Goal: Task Accomplishment & Management: Use online tool/utility

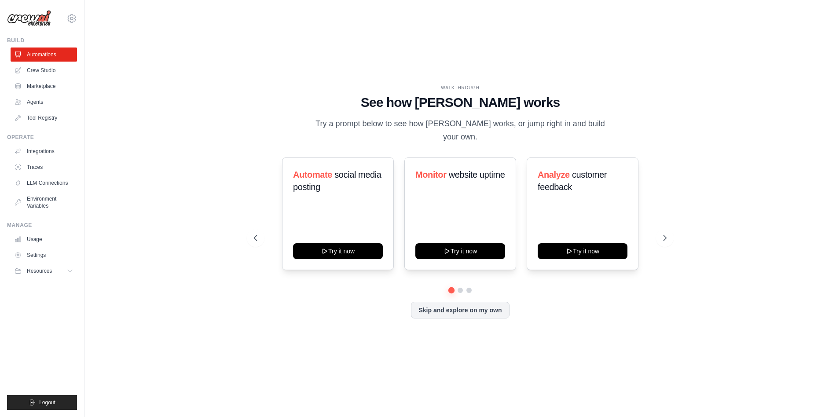
click at [178, 89] on div "WALKTHROUGH See how [PERSON_NAME] works Try a prompt below to see how [PERSON_N…" at bounding box center [461, 209] width 724 height 400
click at [41, 72] on link "Crew Studio" at bounding box center [44, 70] width 66 height 14
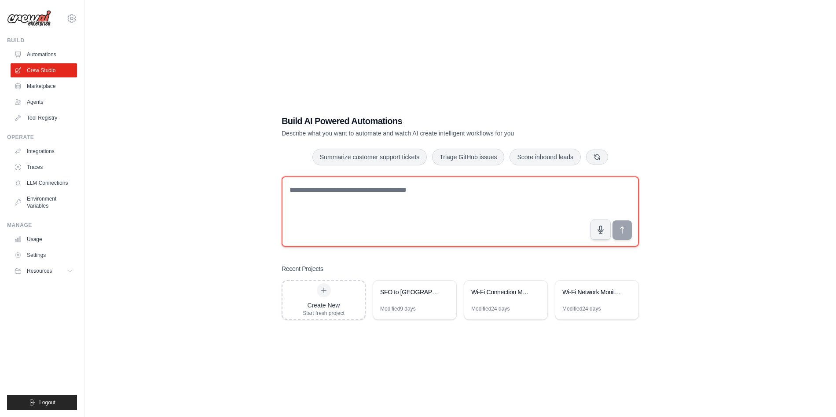
click at [398, 206] on textarea at bounding box center [460, 212] width 357 height 70
click at [353, 199] on textarea at bounding box center [460, 212] width 357 height 70
click at [459, 227] on textarea at bounding box center [460, 212] width 357 height 70
paste textarea "**********"
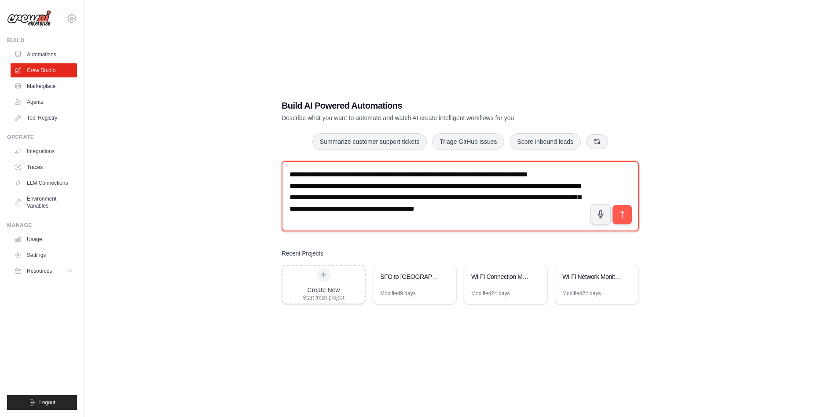
scroll to position [6, 0]
type textarea "**********"
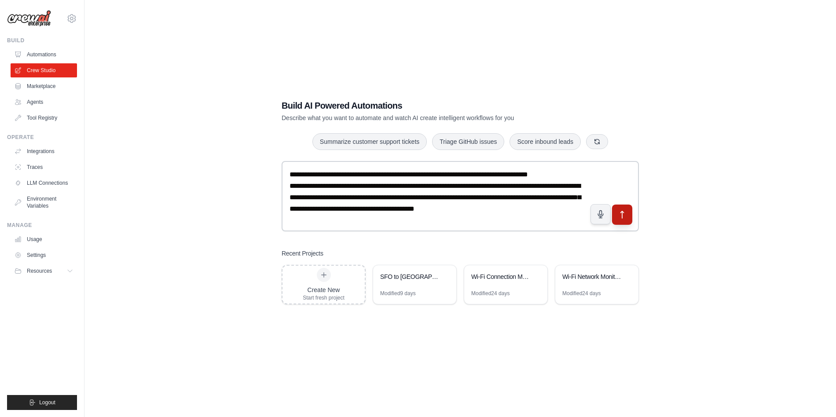
click at [620, 214] on icon "submit" at bounding box center [622, 214] width 9 height 9
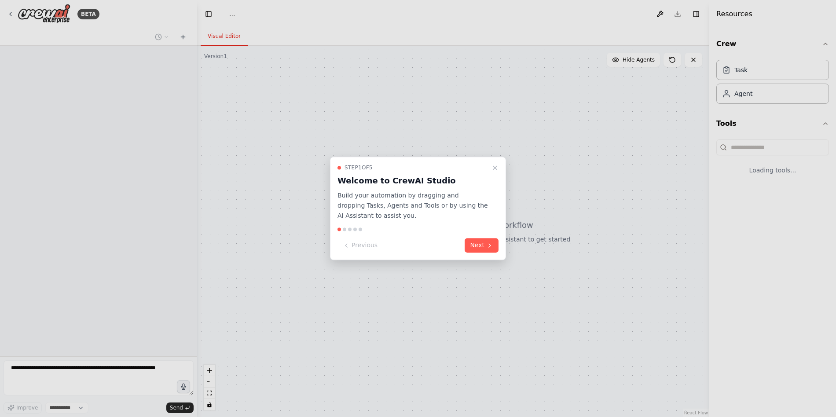
select select "****"
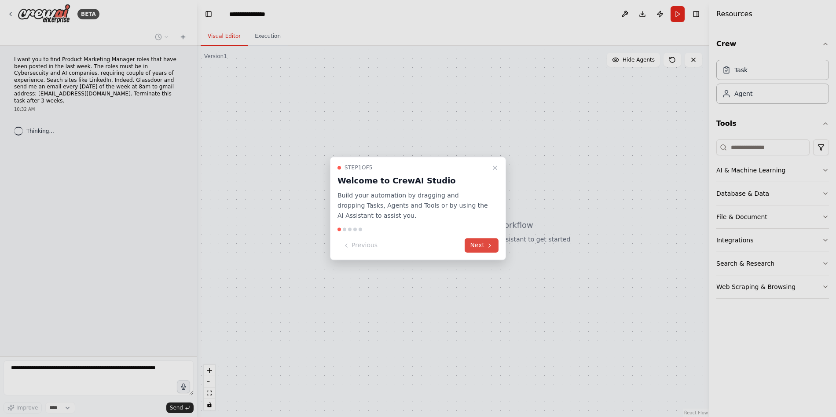
click at [480, 245] on button "Next" at bounding box center [482, 246] width 34 height 15
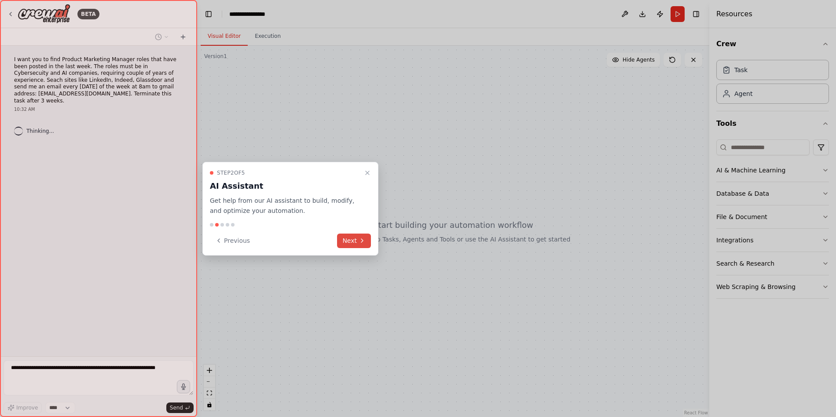
click at [354, 237] on button "Next" at bounding box center [354, 241] width 34 height 15
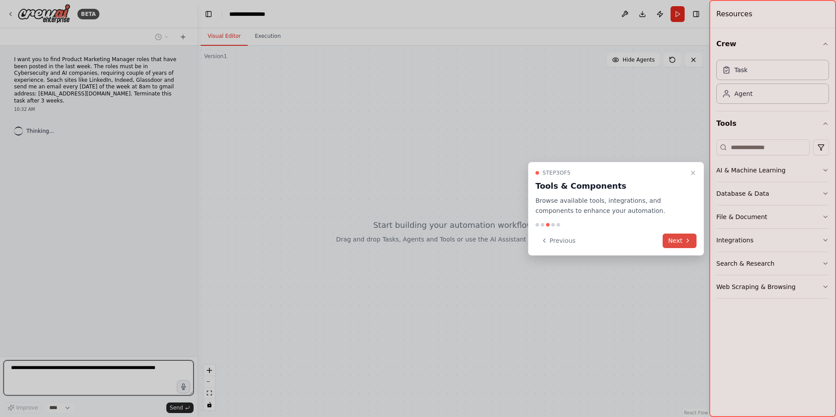
drag, startPoint x: 700, startPoint y: 242, endPoint x: 695, endPoint y: 242, distance: 5.3
click at [700, 242] on div "Step 3 of 5 Tools & Components Browse available tools, integrations, and compon…" at bounding box center [616, 209] width 176 height 94
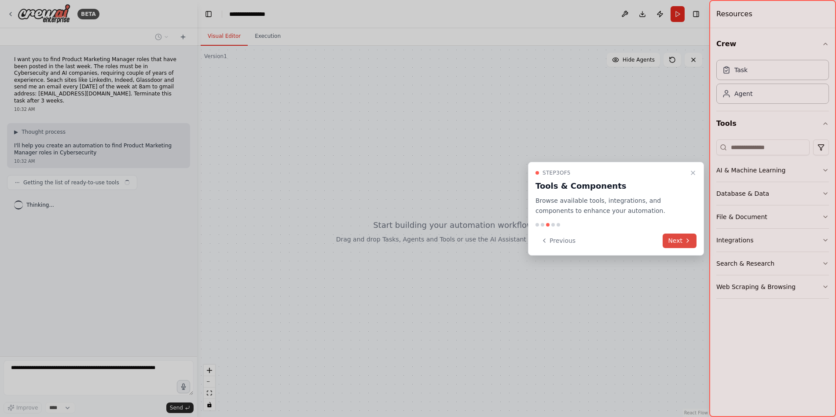
click at [687, 242] on icon at bounding box center [688, 241] width 2 height 4
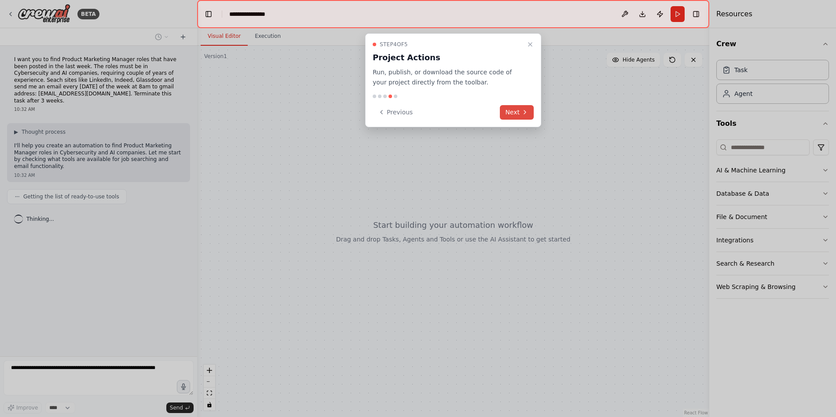
click at [504, 108] on button "Next" at bounding box center [517, 112] width 34 height 15
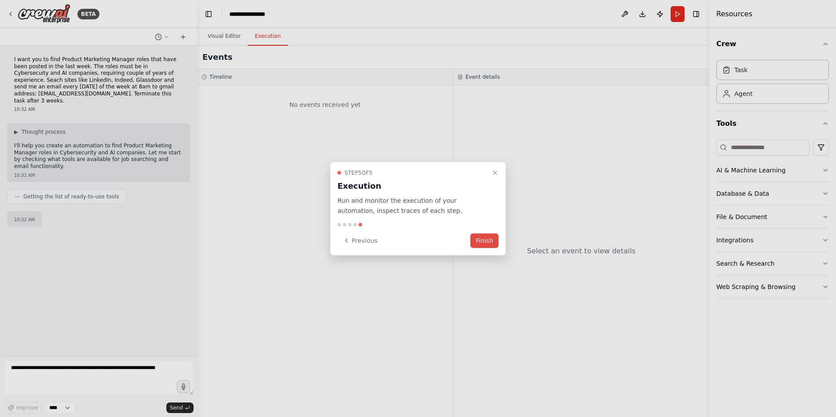
click at [484, 245] on button "Finish" at bounding box center [485, 240] width 28 height 15
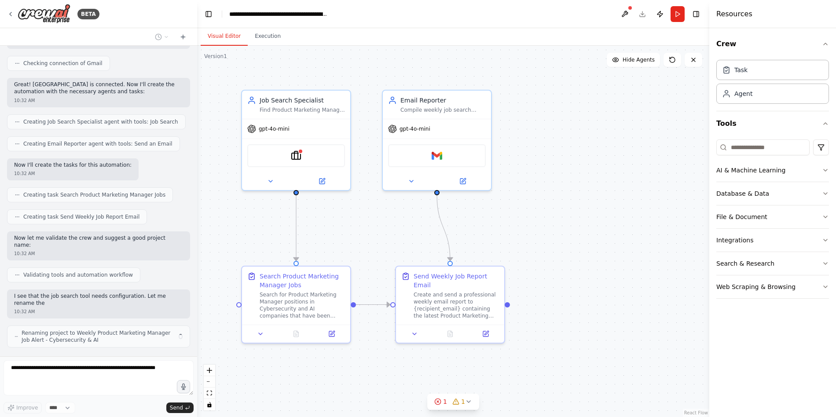
scroll to position [272, 0]
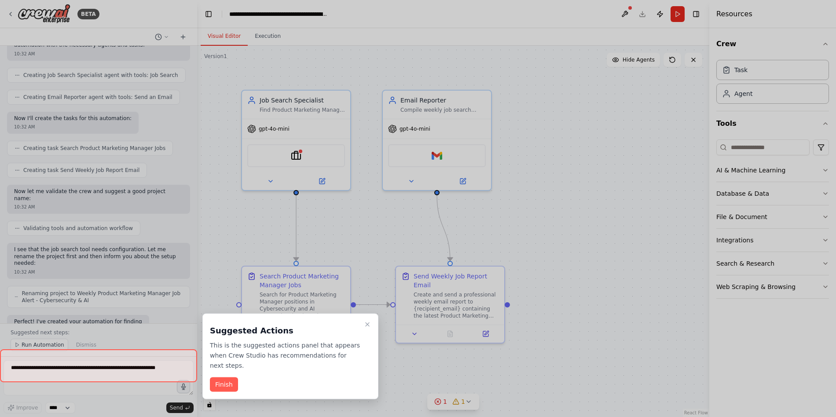
click at [265, 39] on div at bounding box center [418, 208] width 836 height 417
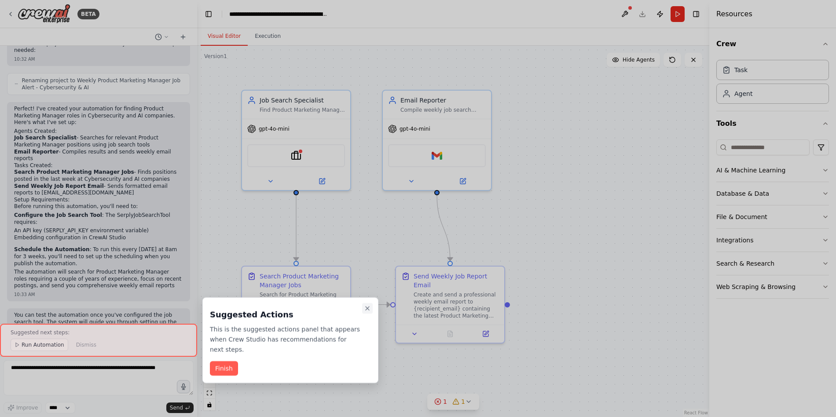
scroll to position [531, 0]
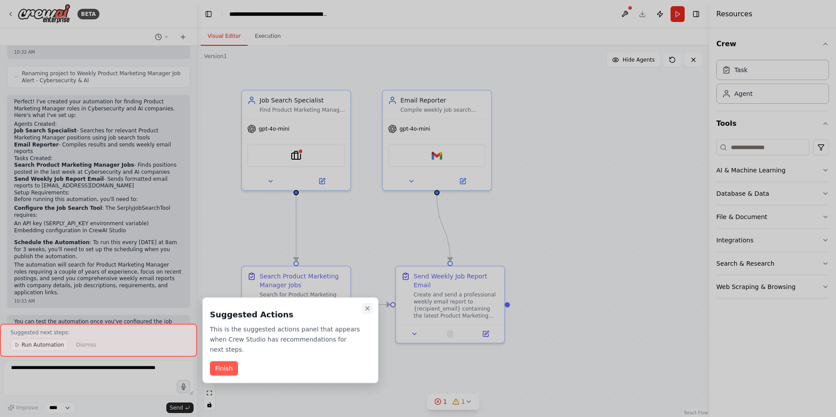
click at [368, 309] on icon "Close walkthrough" at bounding box center [368, 309] width 4 height 4
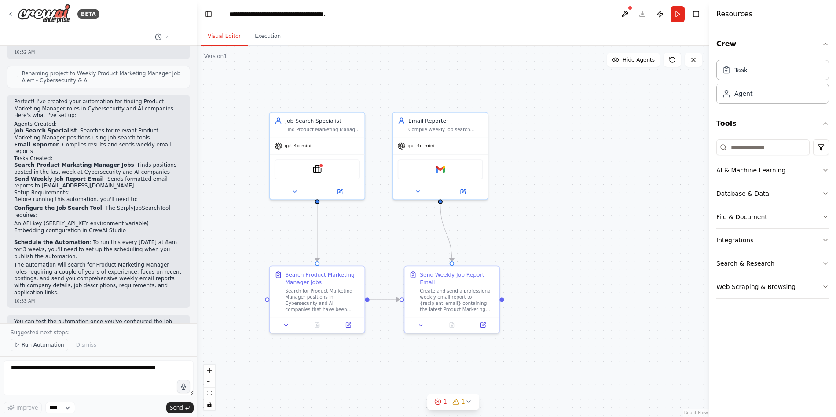
click at [47, 345] on span "Run Automation" at bounding box center [43, 345] width 43 height 7
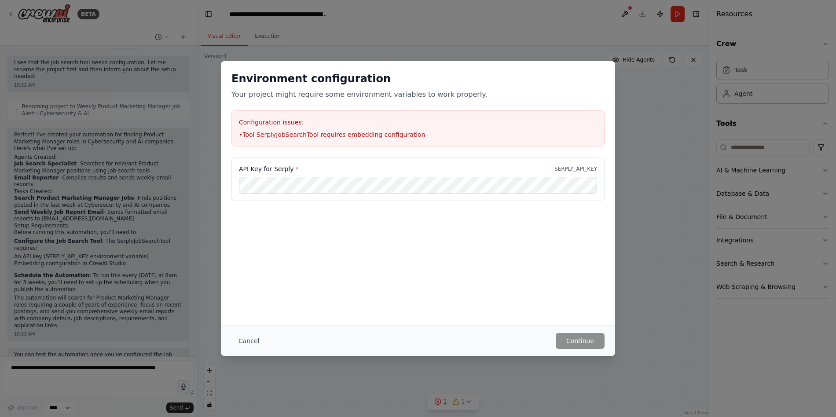
click at [408, 98] on p "Your project might require some environment variables to work properly." at bounding box center [418, 94] width 373 height 11
click at [374, 133] on li "• Tool SerplyJobSearchTool requires embedding configuration" at bounding box center [418, 134] width 358 height 9
click at [572, 338] on button "Continue" at bounding box center [580, 341] width 49 height 16
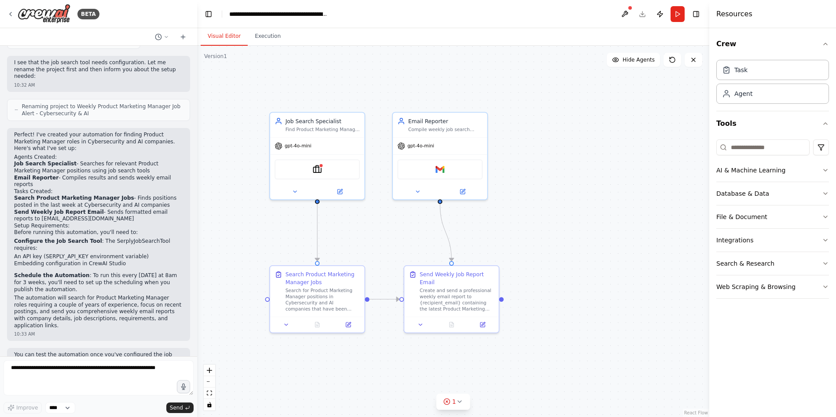
click at [109, 352] on p "You can test the automation once you've configured the job search tool. The sys…" at bounding box center [98, 362] width 169 height 21
click at [173, 407] on span "Send" at bounding box center [176, 408] width 13 height 7
click at [453, 403] on span "1" at bounding box center [455, 402] width 4 height 9
click at [463, 380] on div "Issues found" at bounding box center [453, 382] width 167 height 16
click at [523, 378] on button at bounding box center [529, 379] width 15 height 11
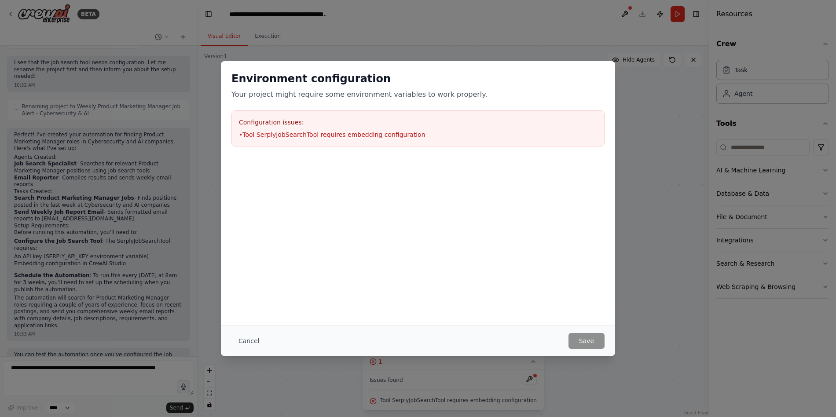
click at [357, 136] on li "• Tool SerplyJobSearchTool requires embedding configuration" at bounding box center [418, 134] width 358 height 9
drag, startPoint x: 257, startPoint y: 133, endPoint x: 452, endPoint y: 172, distance: 198.8
click at [440, 133] on li "• Tool SerplyJobSearchTool requires embedding configuration" at bounding box center [418, 134] width 358 height 9
click at [249, 343] on button "Cancel" at bounding box center [249, 341] width 35 height 16
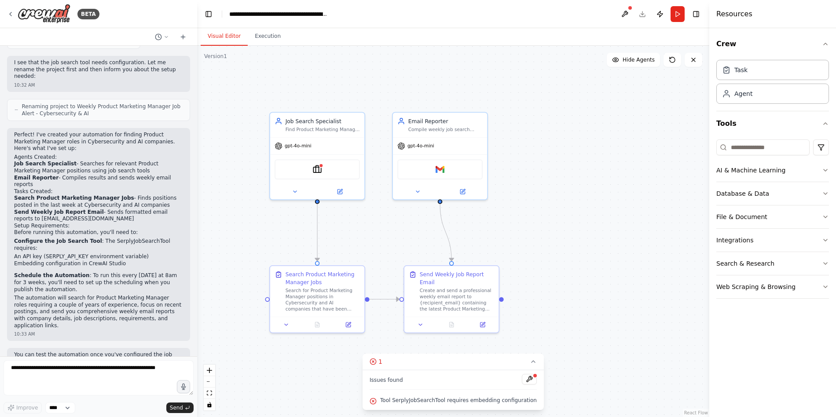
click at [97, 273] on p "Schedule the Automation : To run this every Monday at 8am for 3 weeks, you'll n…" at bounding box center [98, 283] width 169 height 21
drag, startPoint x: 35, startPoint y: 229, endPoint x: 120, endPoint y: 235, distance: 85.1
click at [155, 254] on ul "An API key (SERPLY_API_KEY environment variable) Embedding configuration in Cre…" at bounding box center [98, 261] width 169 height 14
copy ul "An API key (SERPLY_API_KEY environment variable) Embedding configuration in Cre…"
click at [57, 377] on textarea at bounding box center [99, 378] width 190 height 35
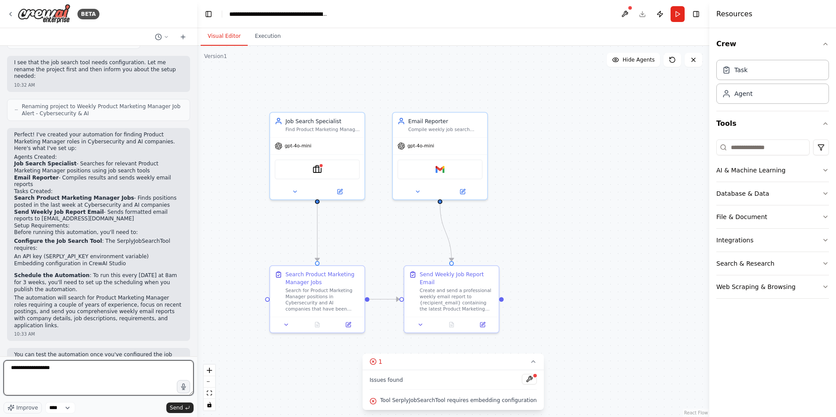
paste textarea "**********"
type textarea "**********"
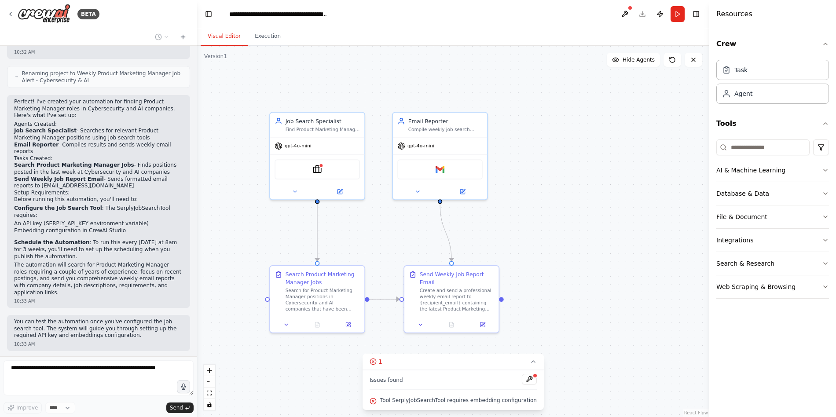
scroll to position [557, 0]
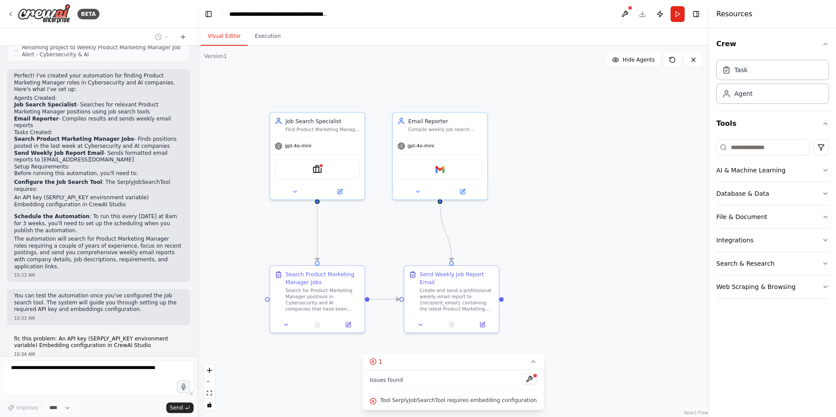
click at [525, 379] on button at bounding box center [529, 379] width 15 height 11
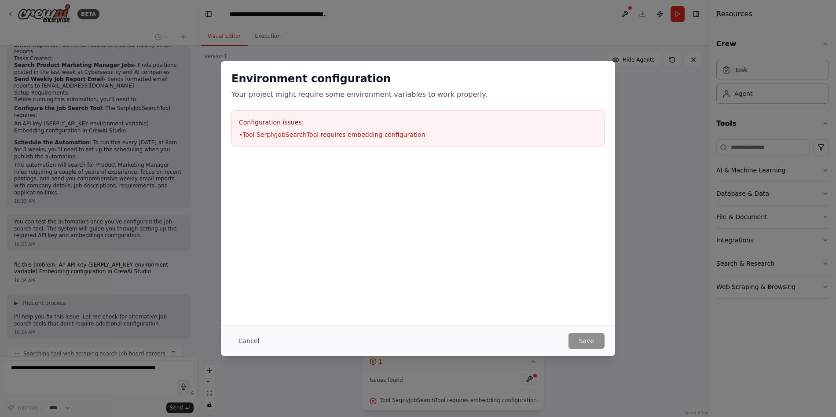
scroll to position [638, 0]
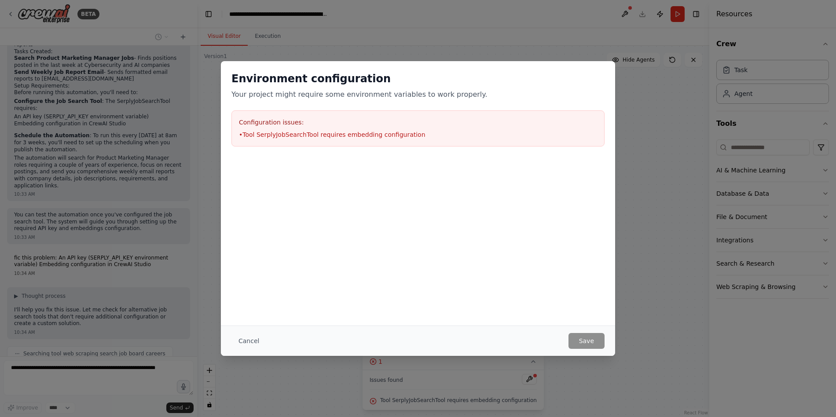
click at [360, 92] on p "Your project might require some environment variables to work properly." at bounding box center [418, 94] width 373 height 11
drag, startPoint x: 701, startPoint y: 179, endPoint x: 684, endPoint y: 180, distance: 16.8
click at [700, 179] on div "Environment configuration Your project might require some environment variables…" at bounding box center [418, 208] width 836 height 417
click at [237, 340] on button "Cancel" at bounding box center [249, 341] width 35 height 16
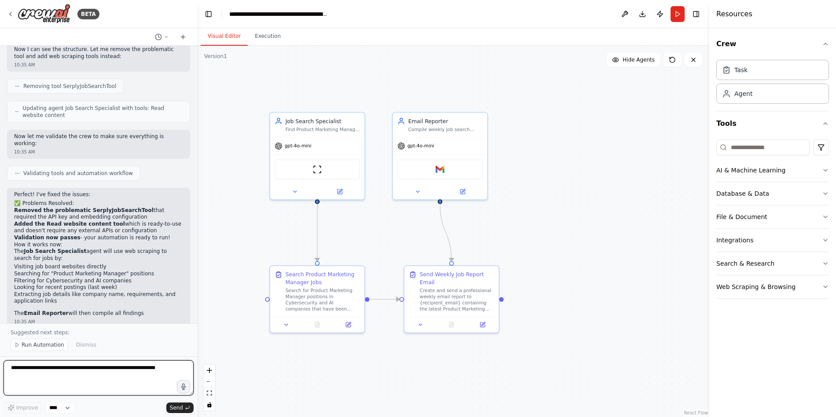
scroll to position [1247, 0]
